Goal: Information Seeking & Learning: Learn about a topic

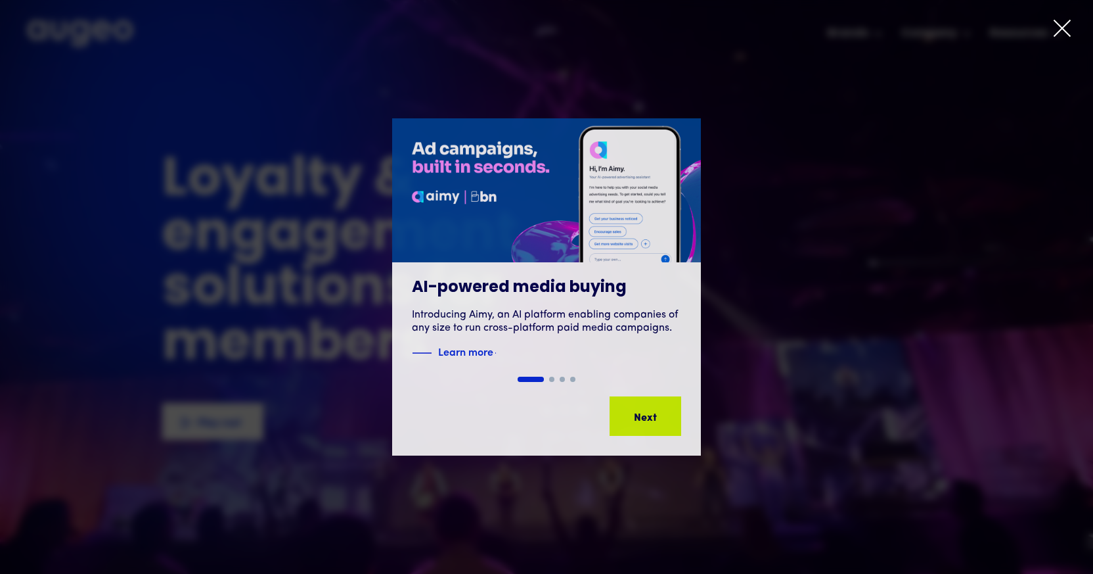
click at [1057, 25] on icon at bounding box center [1063, 28] width 20 height 20
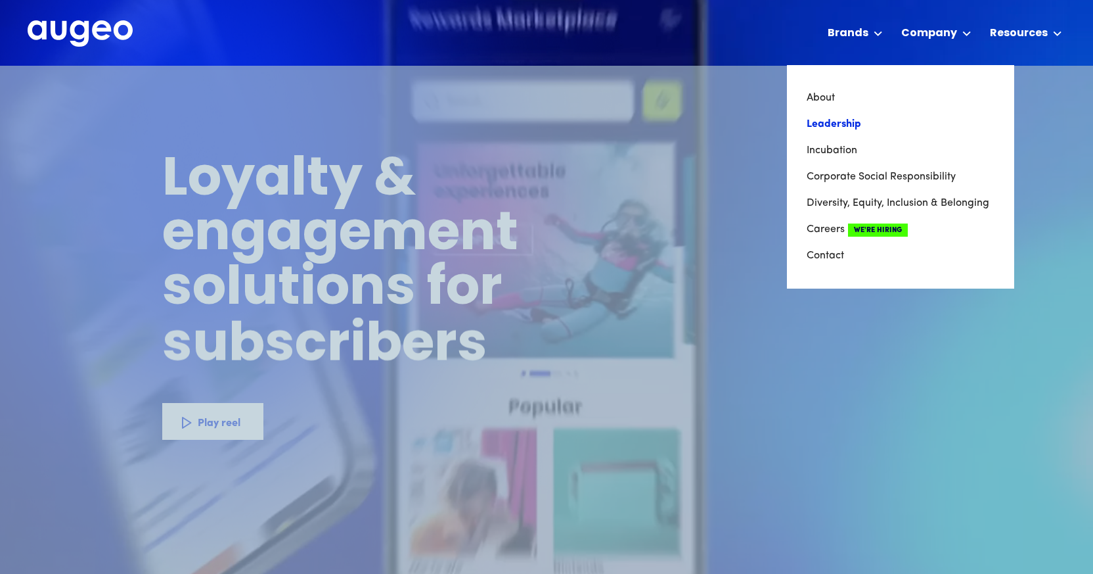
click at [832, 123] on link "Leadership" at bounding box center [901, 124] width 188 height 26
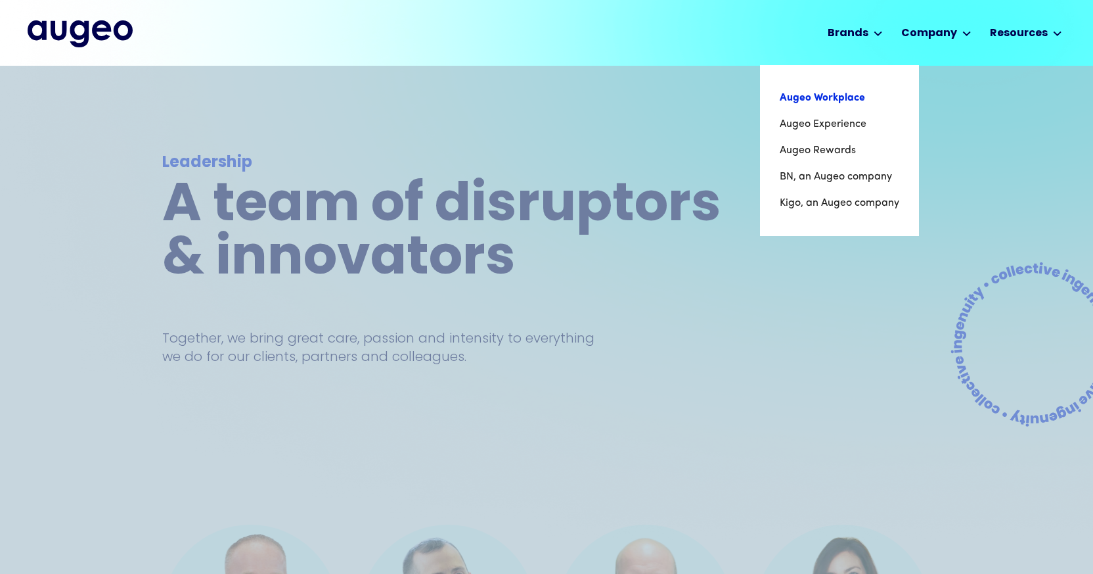
click at [859, 96] on link "Augeo Workplace" at bounding box center [840, 98] width 120 height 26
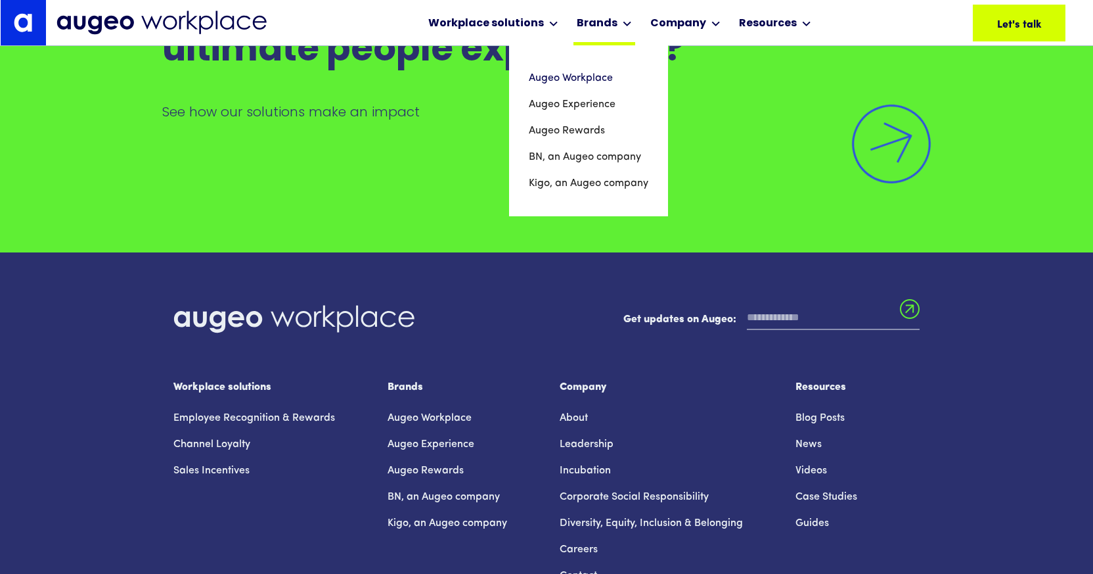
scroll to position [9305, 0]
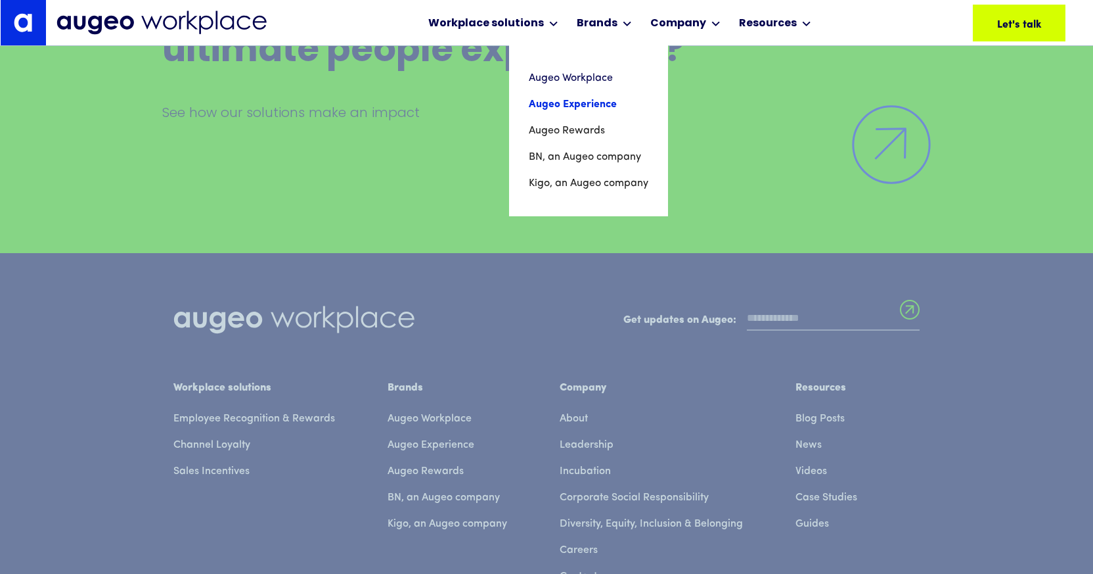
click at [597, 104] on link "Augeo Experience" at bounding box center [589, 104] width 120 height 26
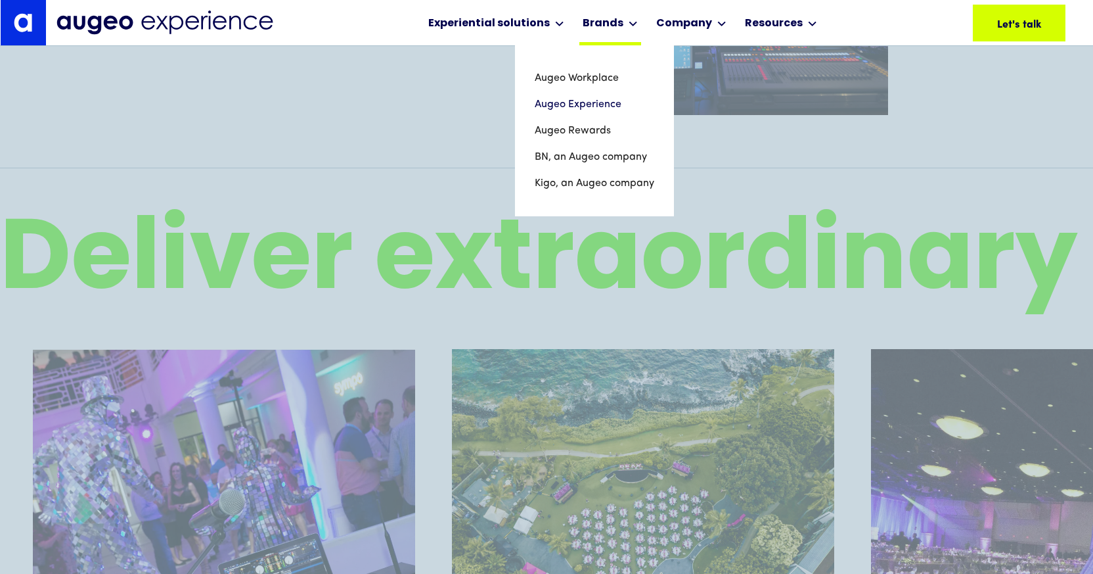
scroll to position [2369, 0]
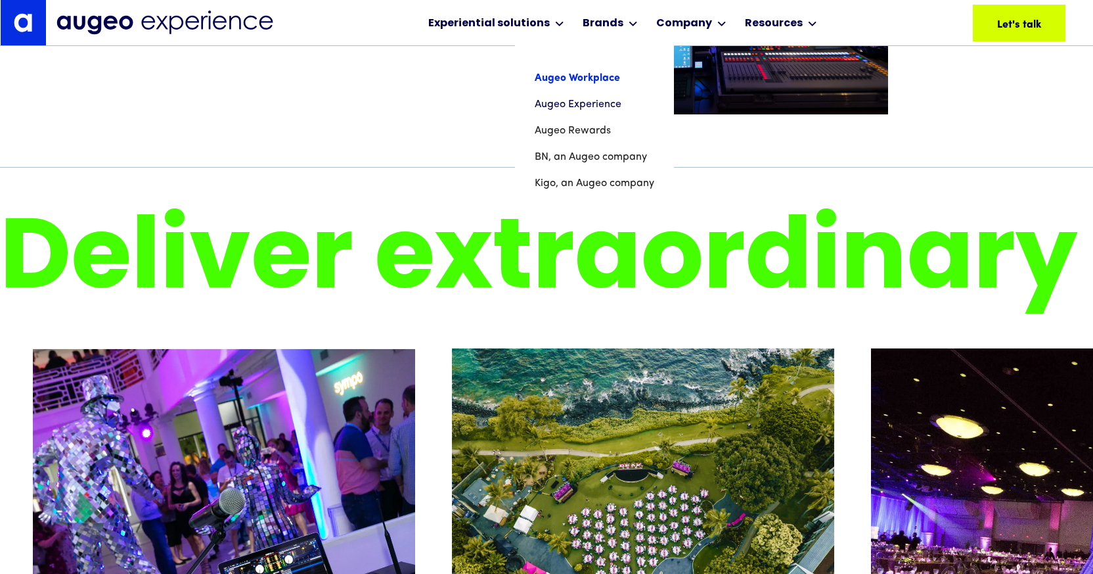
click at [600, 80] on link "Augeo Workplace" at bounding box center [595, 78] width 120 height 26
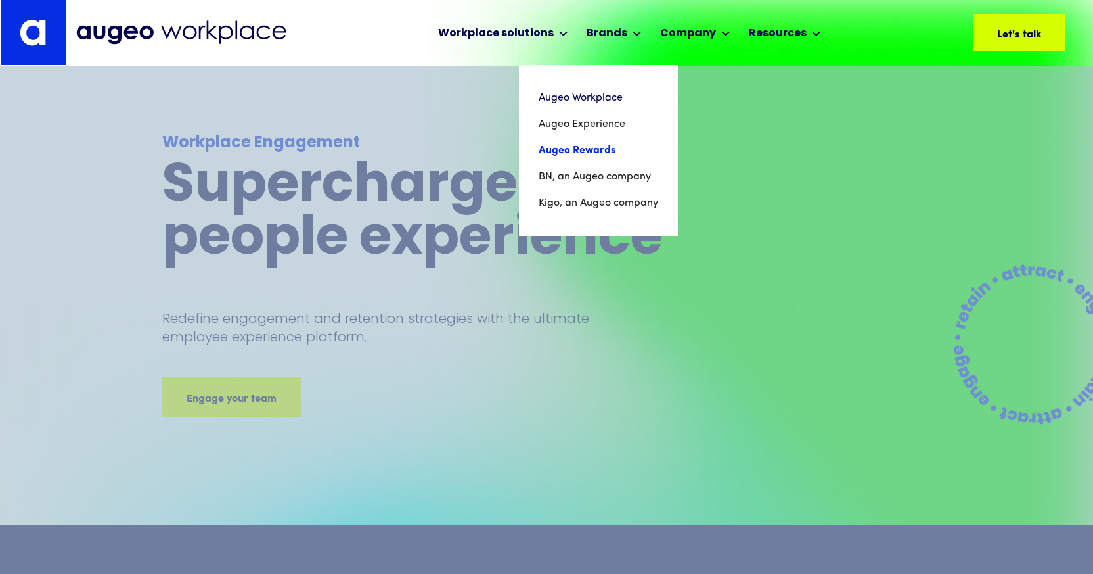
click at [585, 148] on link "Augeo Rewards" at bounding box center [599, 150] width 120 height 26
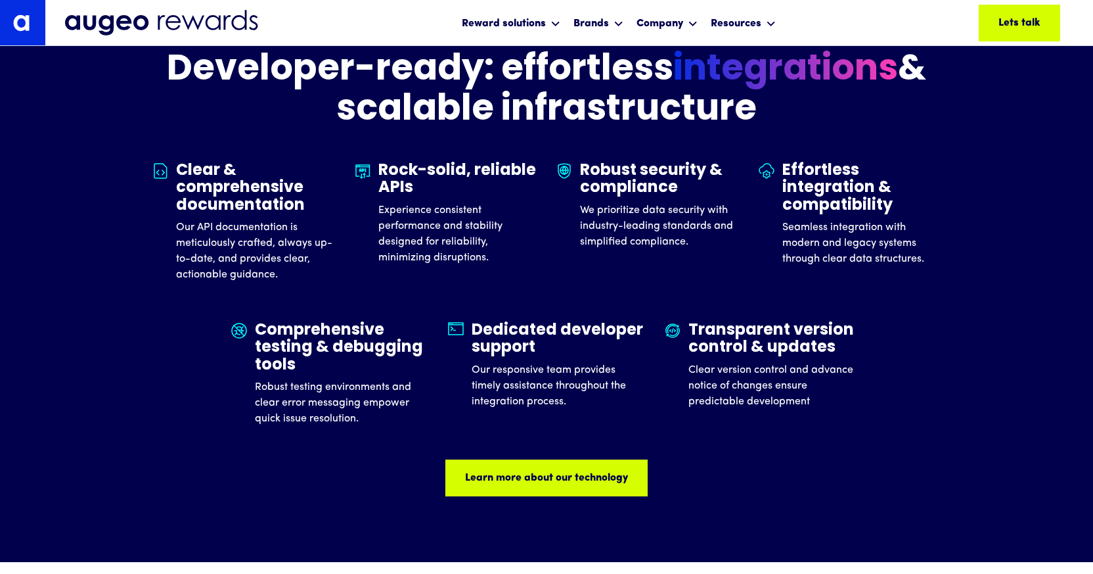
scroll to position [4059, 0]
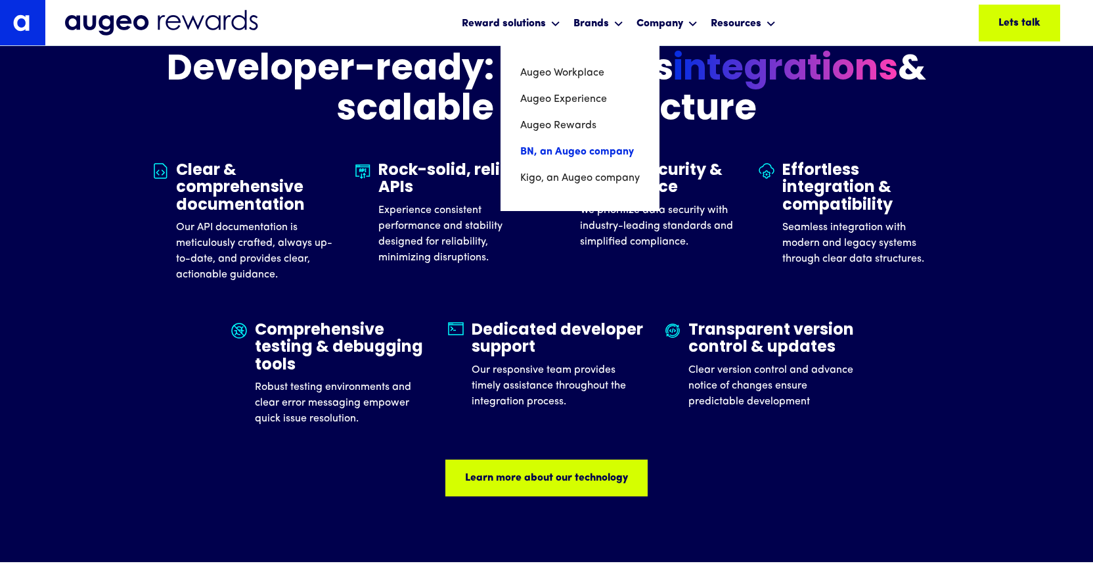
click at [579, 151] on link "BN, an Augeo company" at bounding box center [580, 152] width 120 height 26
click at [591, 177] on link "Kigo, an Augeo company" at bounding box center [579, 178] width 122 height 26
click at [473, 225] on p "Experience consistent performance and stability designed for reliability, minim…" at bounding box center [457, 233] width 159 height 63
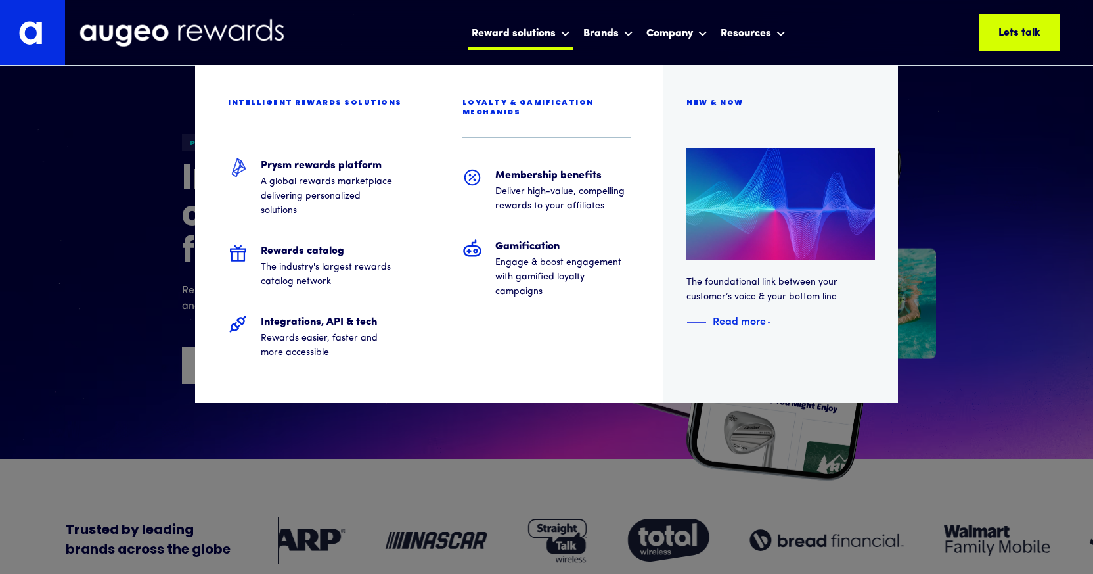
scroll to position [0, 0]
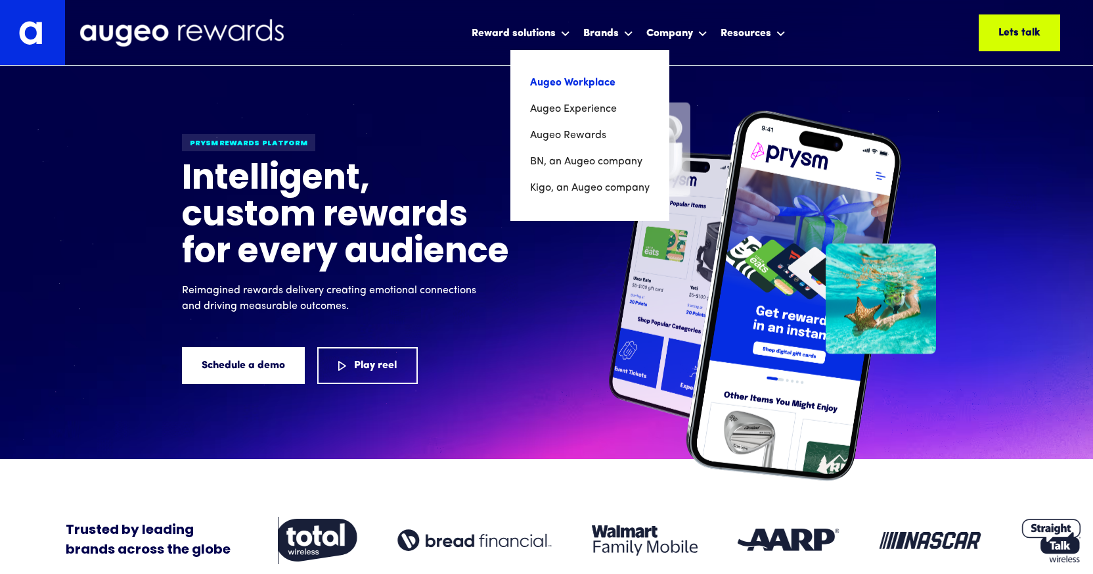
click at [591, 83] on link "Augeo Workplace" at bounding box center [590, 83] width 120 height 26
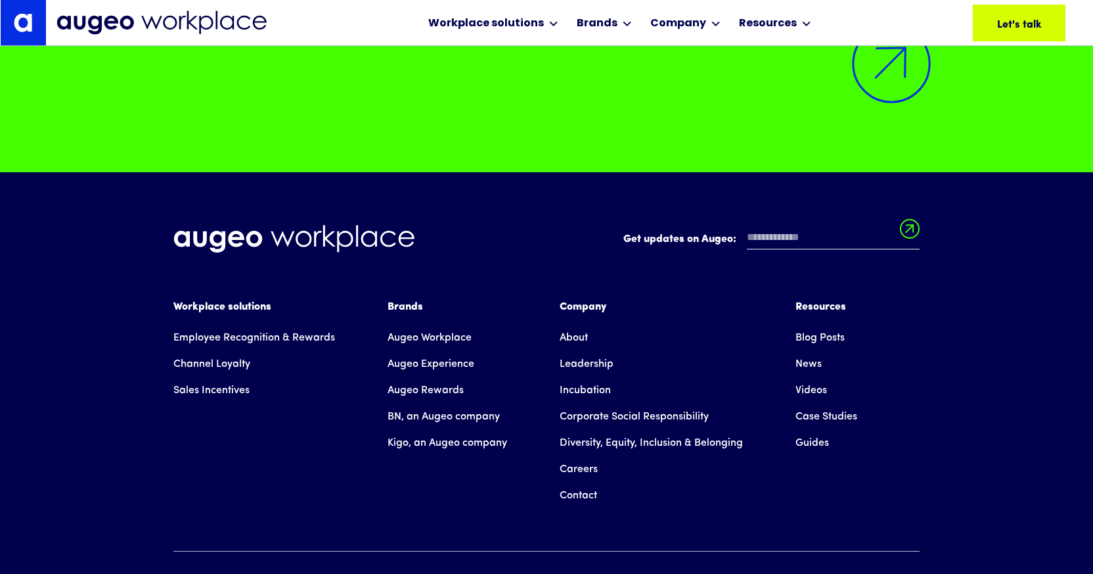
scroll to position [9386, 0]
click at [215, 377] on link "Channel Loyalty" at bounding box center [211, 364] width 77 height 26
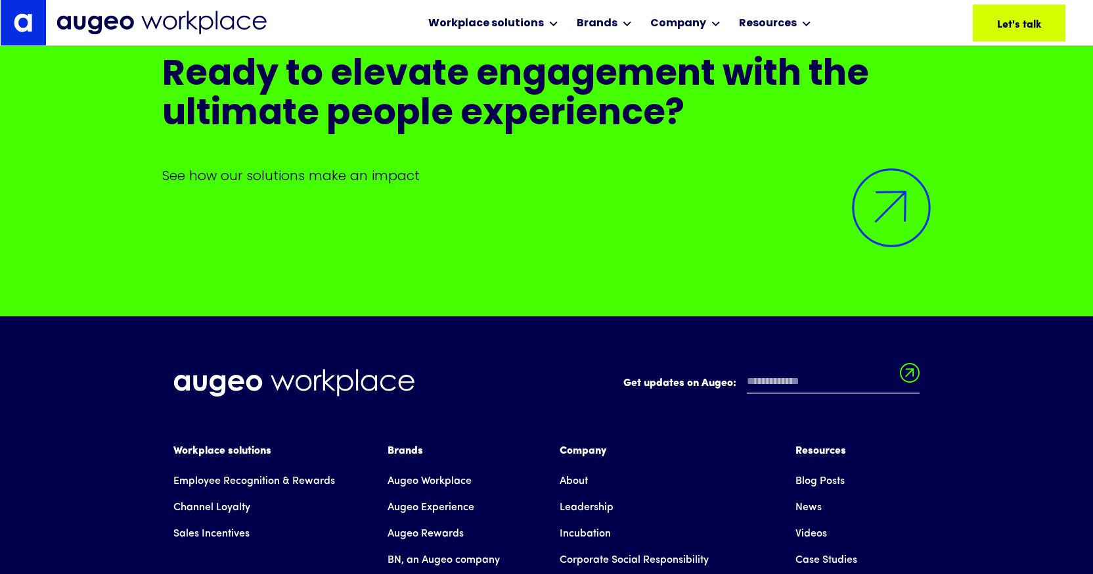
scroll to position [6138, 0]
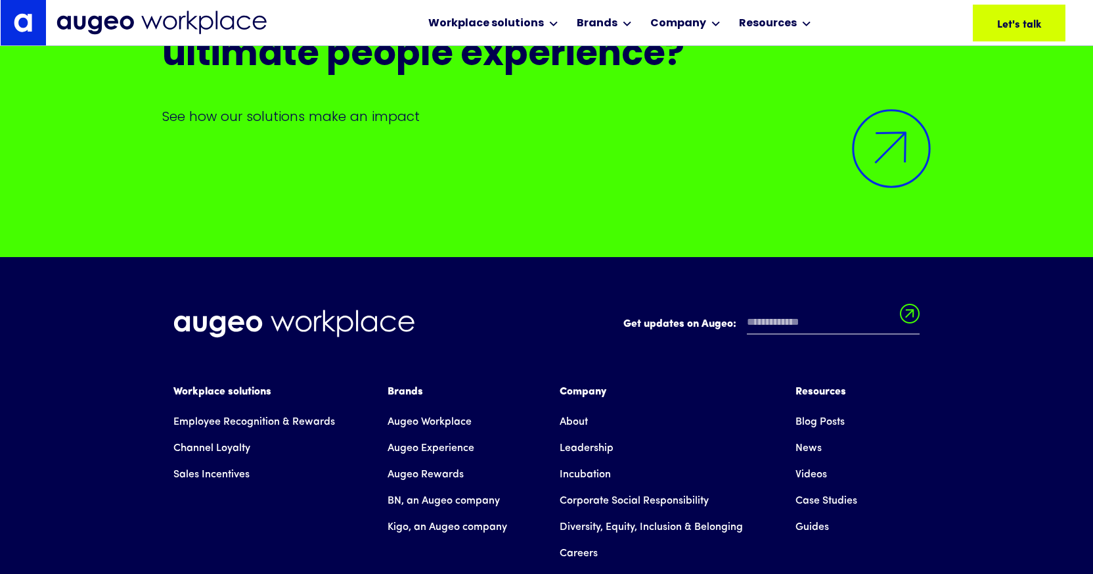
click at [207, 472] on link "Sales Incentives" at bounding box center [211, 474] width 76 height 26
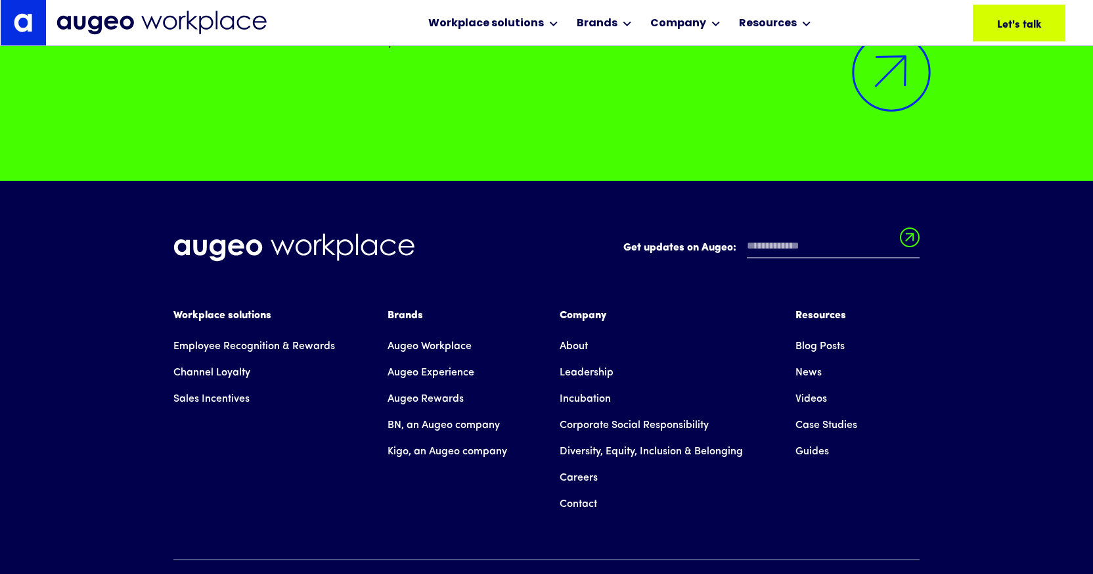
scroll to position [4411, 0]
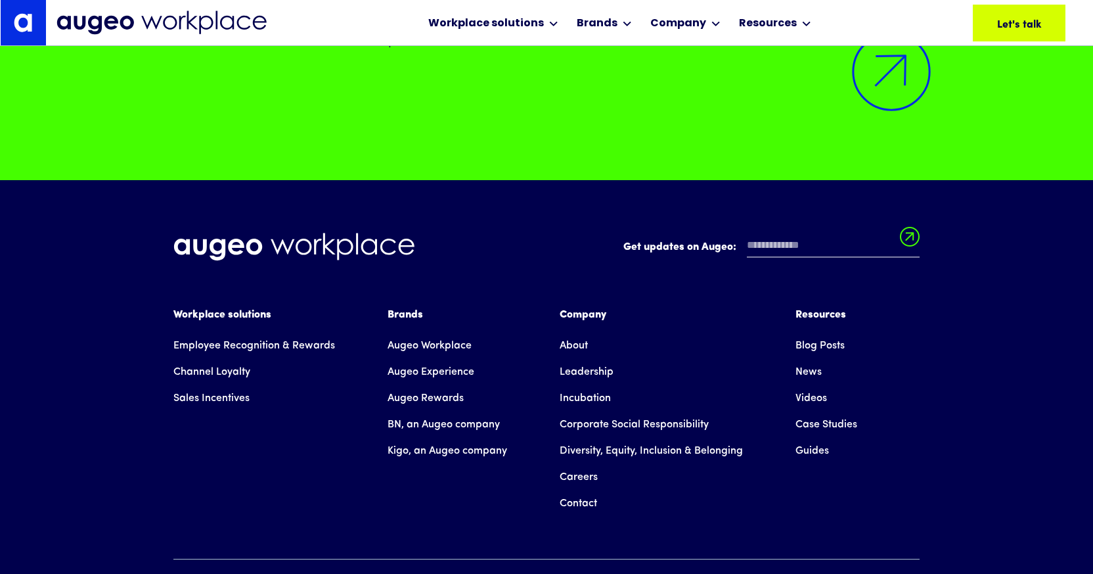
click at [578, 343] on link "About" at bounding box center [574, 345] width 28 height 26
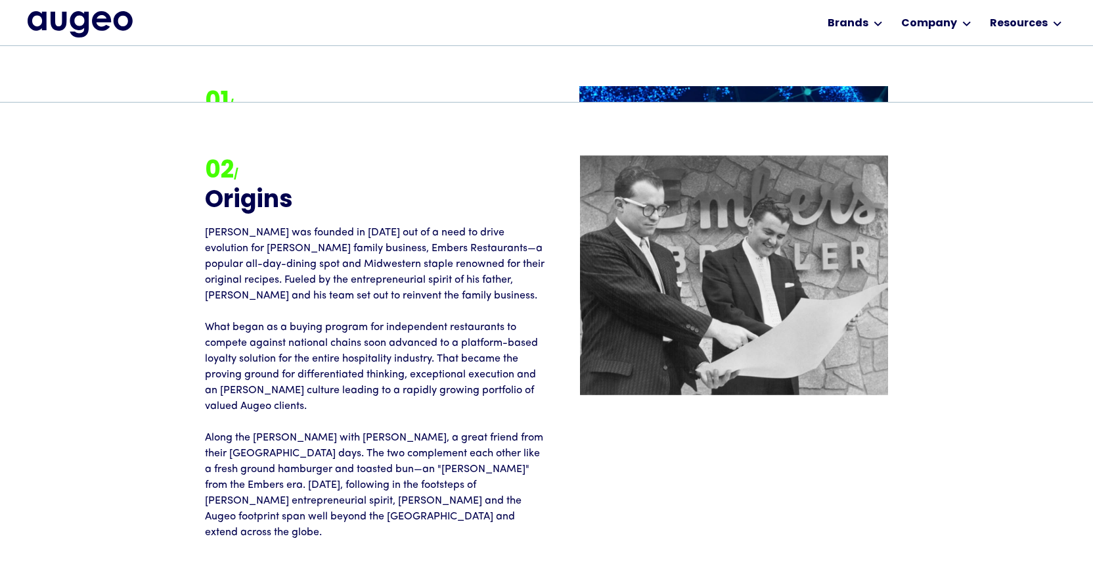
scroll to position [1489, 0]
drag, startPoint x: 323, startPoint y: 249, endPoint x: 417, endPoint y: 248, distance: 94.0
click at [417, 248] on p "Augeo was founded in 1999 out of a need to drive evolution for David Kristal's …" at bounding box center [376, 382] width 342 height 315
copy p "Embers Restaurants"
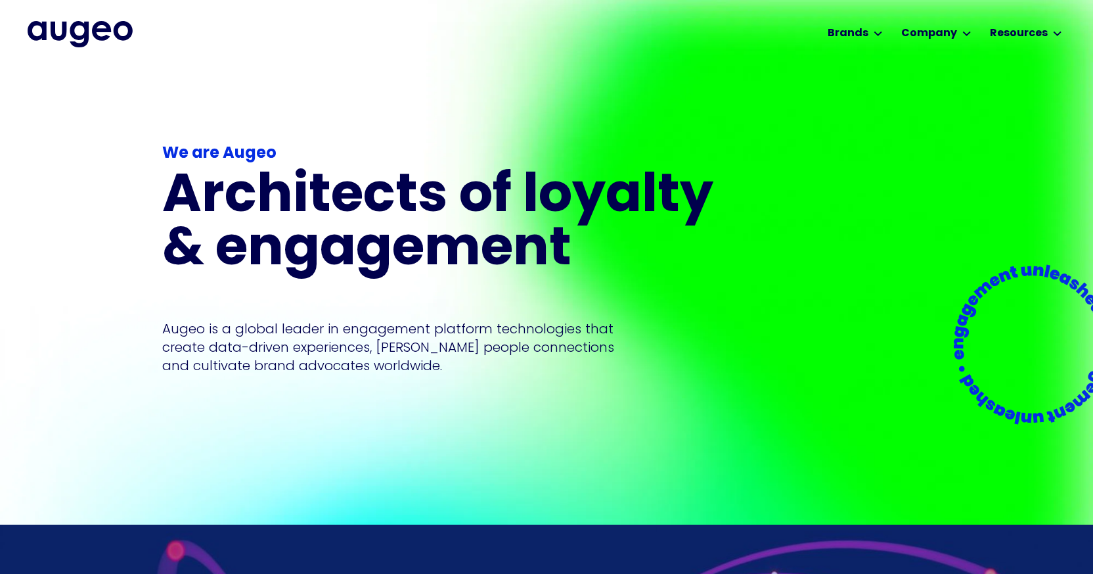
scroll to position [0, 0]
click at [57, 27] on img "home" at bounding box center [80, 34] width 105 height 26
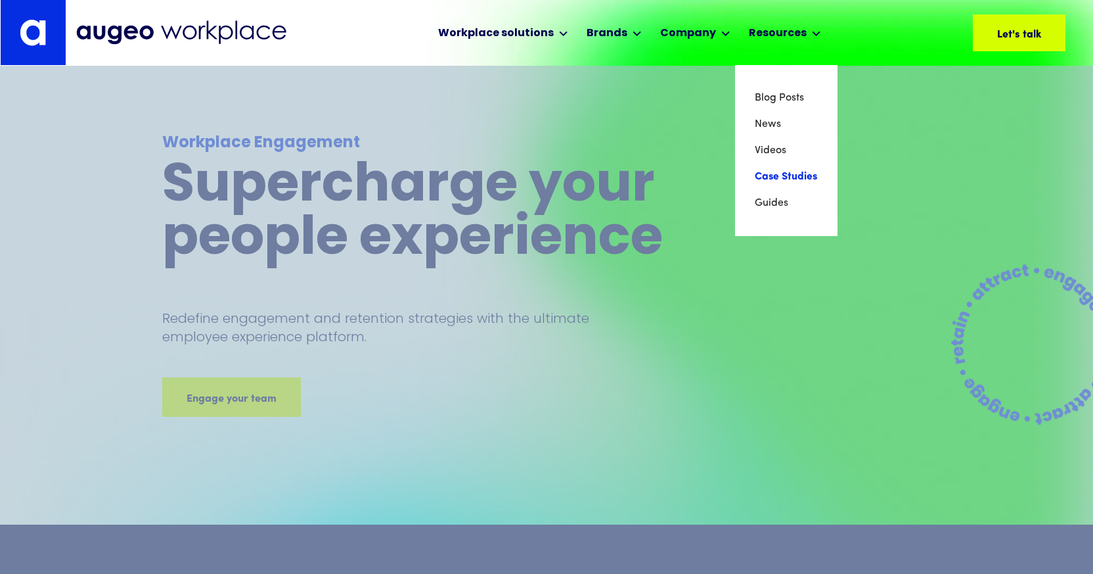
click at [784, 178] on link "Case Studies" at bounding box center [786, 177] width 63 height 26
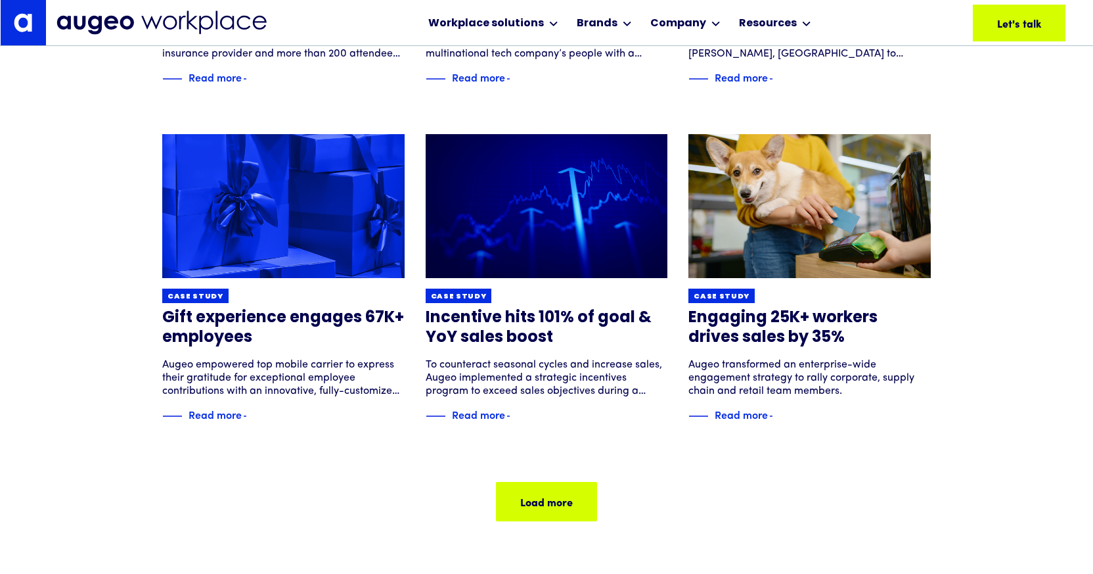
scroll to position [786, 0]
click at [569, 498] on div "Load more" at bounding box center [595, 501] width 53 height 16
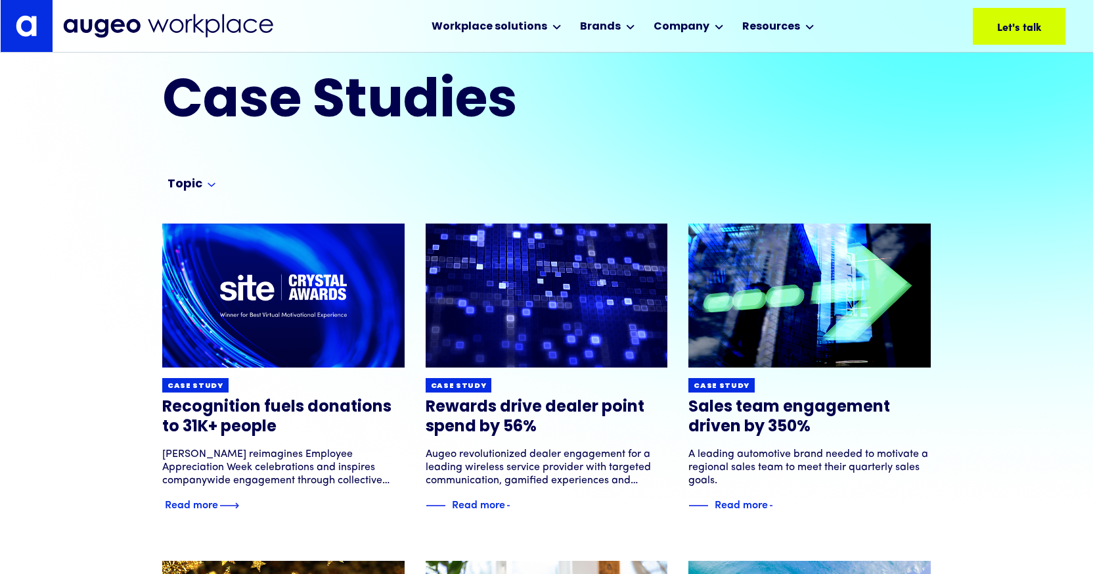
scroll to position [29, 0]
click at [218, 503] on div "Read more" at bounding box center [191, 503] width 53 height 16
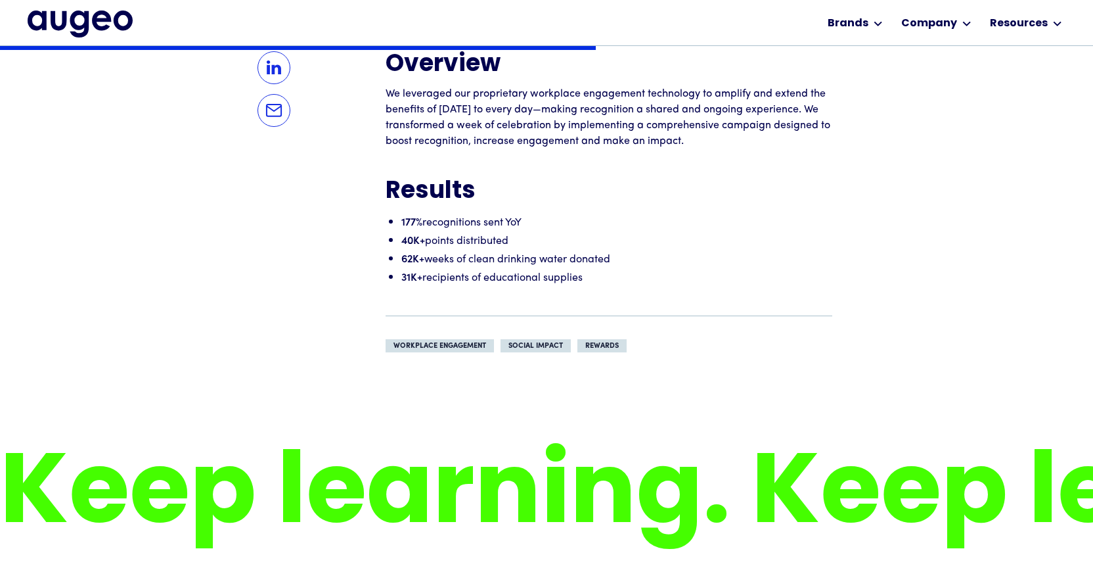
scroll to position [1131, 0]
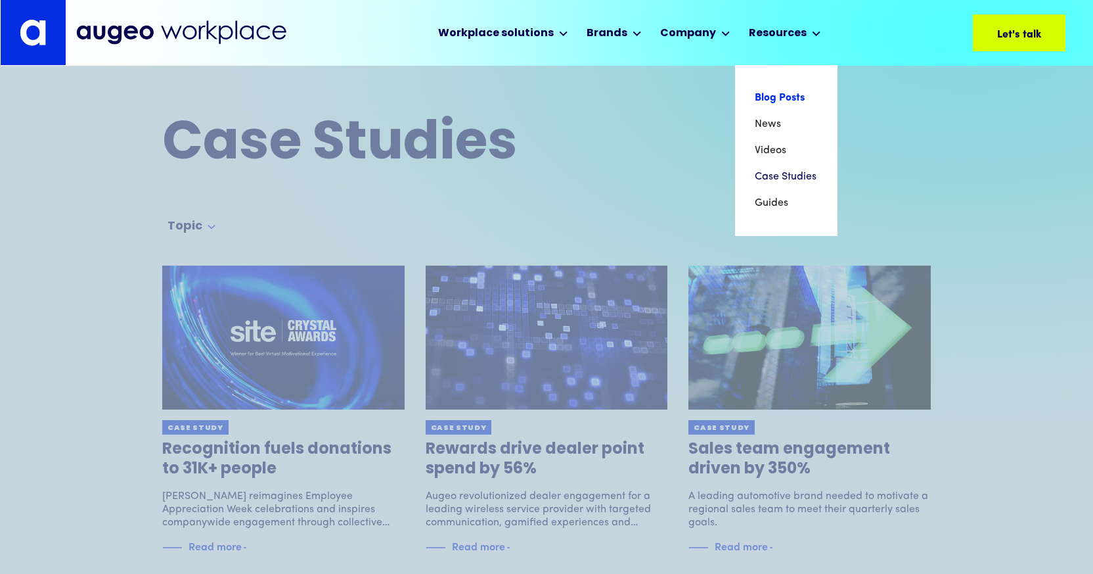
click at [771, 95] on link "Blog Posts" at bounding box center [786, 98] width 63 height 26
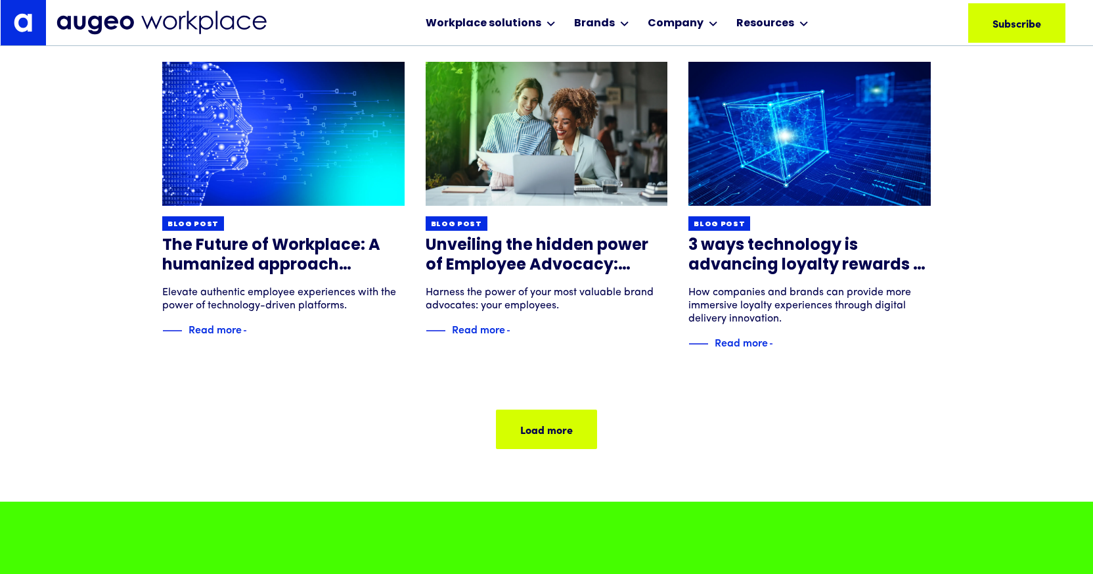
scroll to position [859, 0]
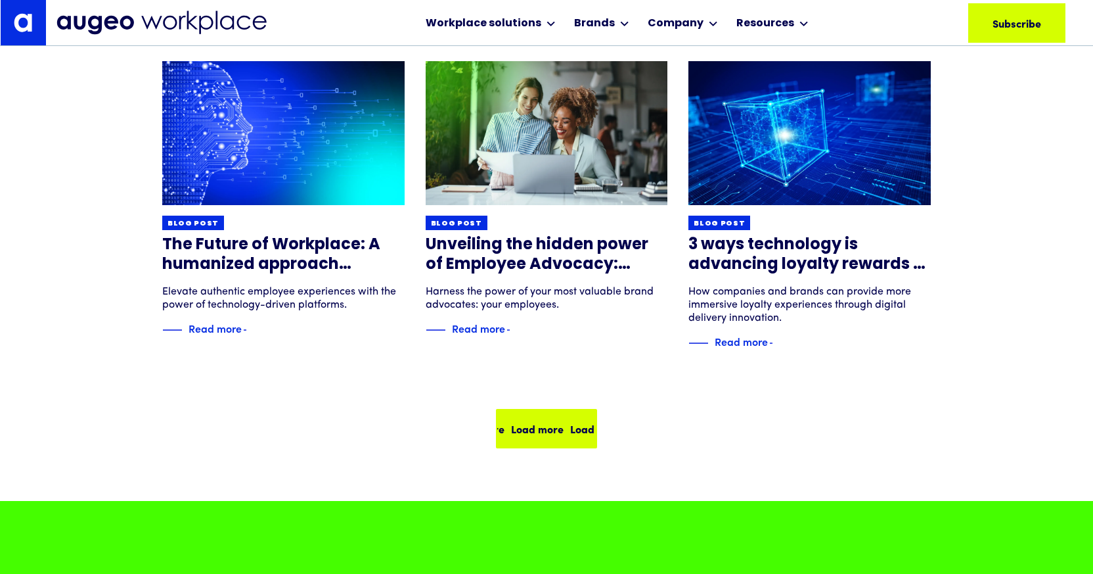
click at [551, 424] on div "Load more Load more Load more Load more" at bounding box center [564, 429] width 237 height 16
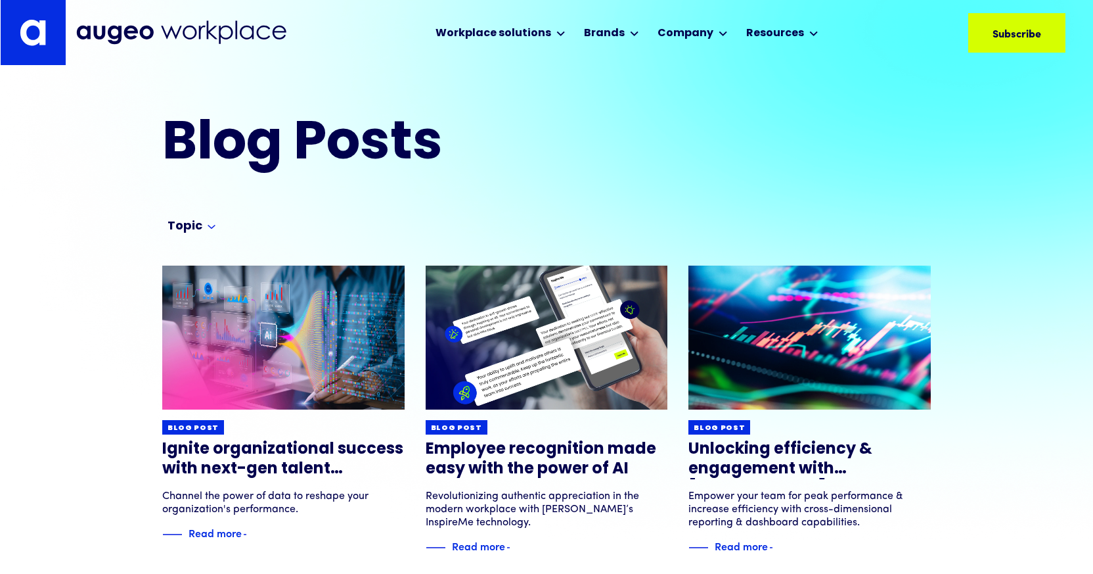
scroll to position [0, 0]
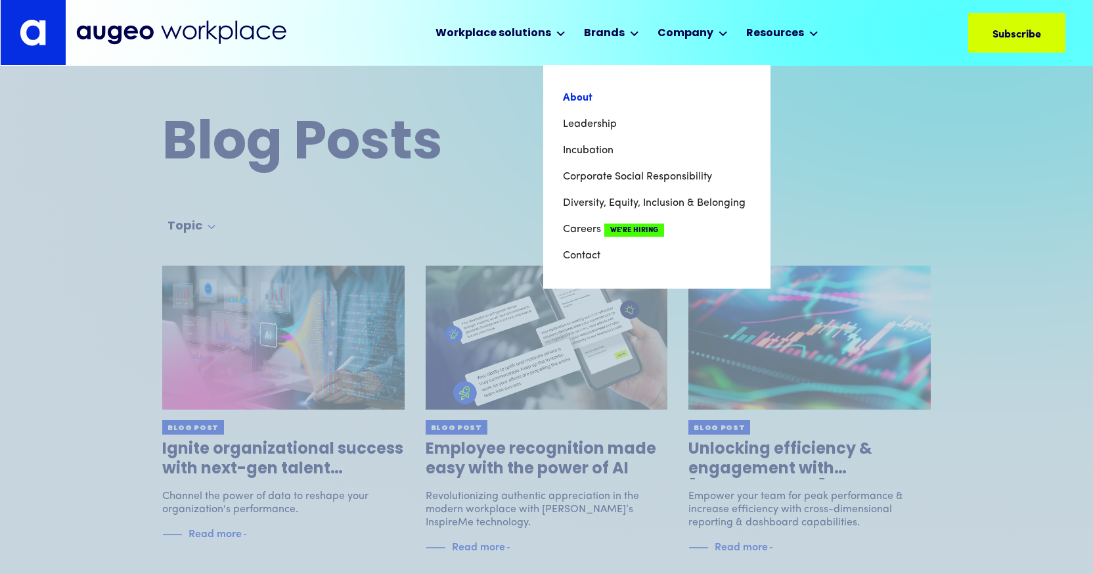
click at [613, 99] on link "About" at bounding box center [657, 98] width 188 height 26
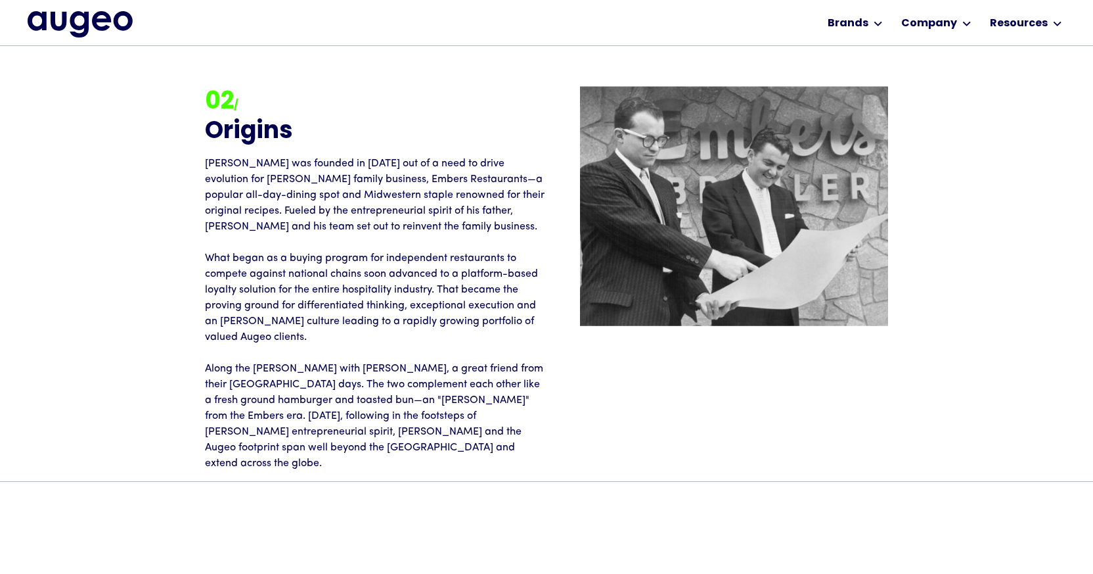
scroll to position [1602, 0]
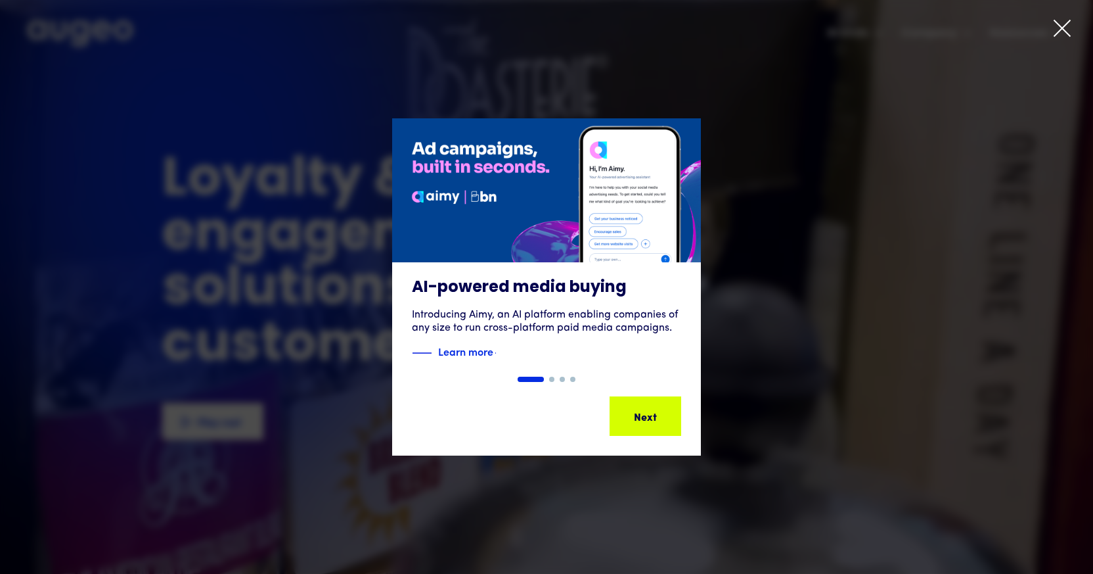
click at [1062, 26] on icon at bounding box center [1063, 28] width 20 height 20
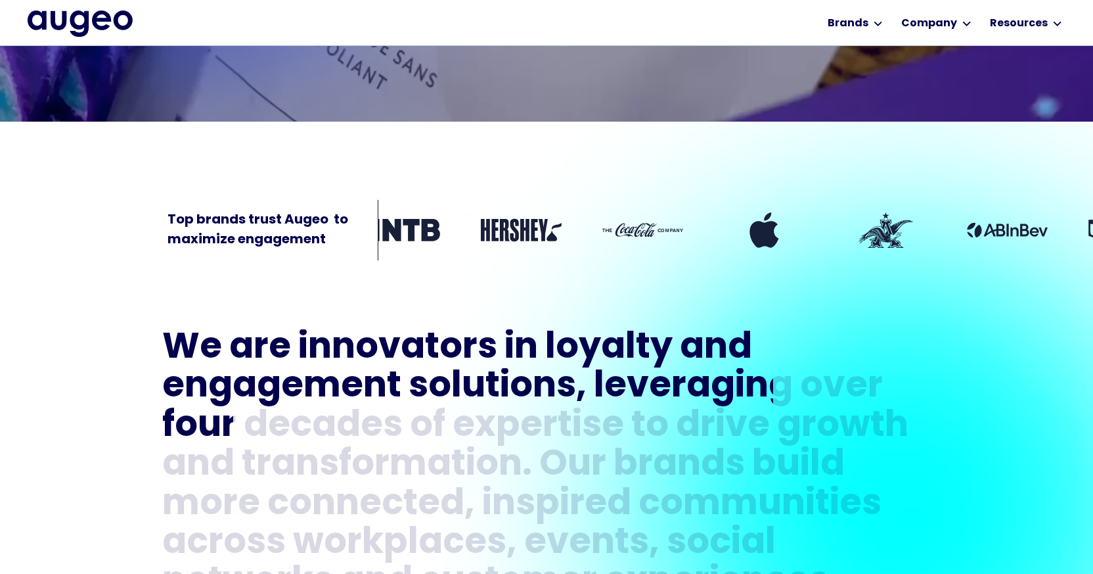
scroll to position [412, 0]
